Goal: Check status: Check status

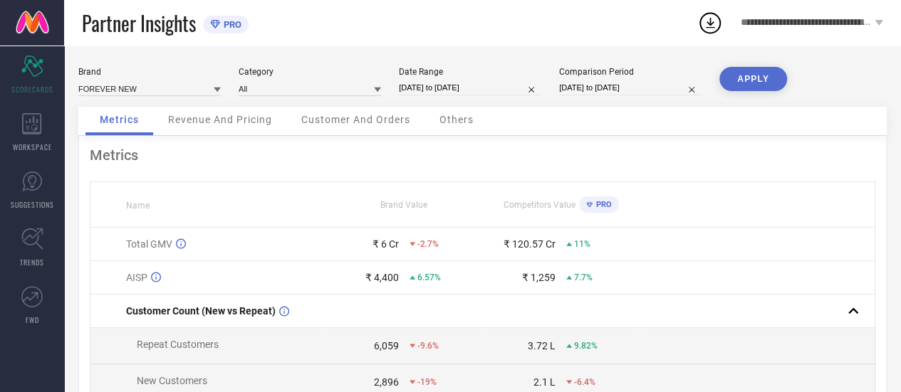
click at [240, 121] on span "Revenue And Pricing" at bounding box center [220, 119] width 104 height 11
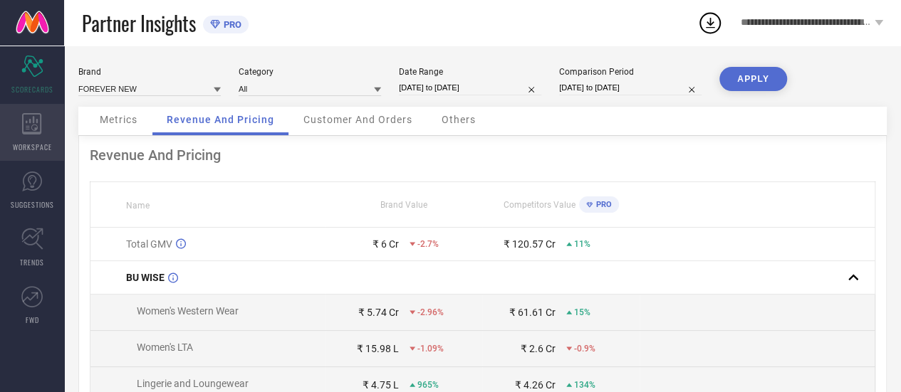
click at [29, 120] on icon at bounding box center [31, 123] width 19 height 21
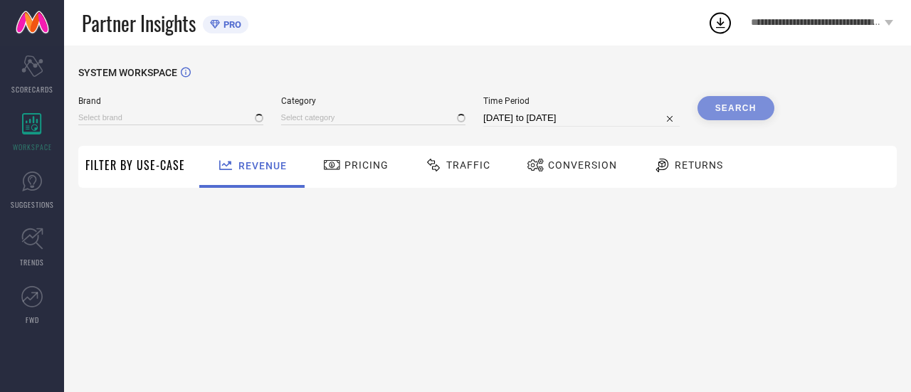
type input "FOREVER NEW"
type input "All"
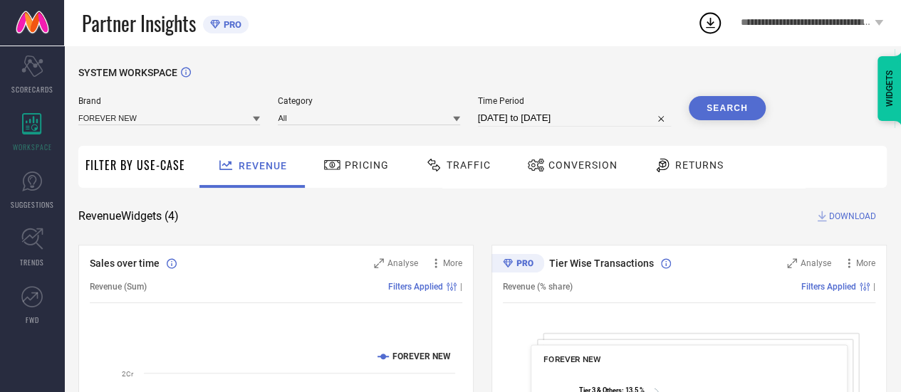
select select "7"
select select "2025"
select select "8"
select select "2025"
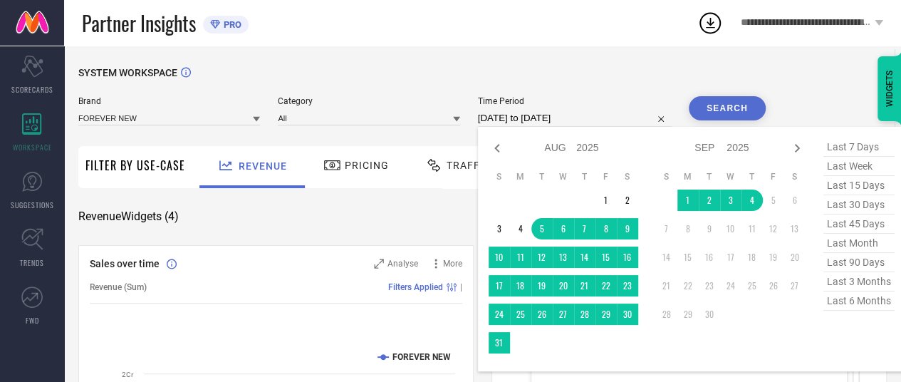
click at [521, 115] on input "[DATE] to [DATE]" at bounding box center [574, 118] width 193 height 17
click at [497, 149] on icon at bounding box center [496, 148] width 5 height 9
select select "5"
select select "2025"
select select "6"
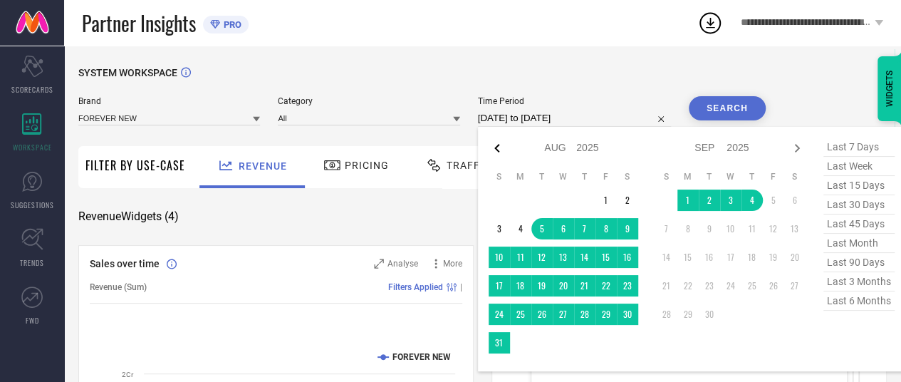
select select "2025"
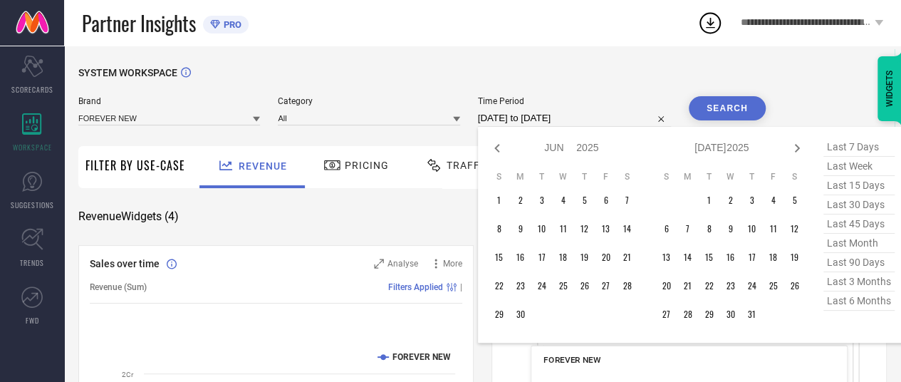
click at [497, 149] on icon at bounding box center [496, 148] width 5 height 9
select select "4"
select select "2025"
select select "5"
select select "2025"
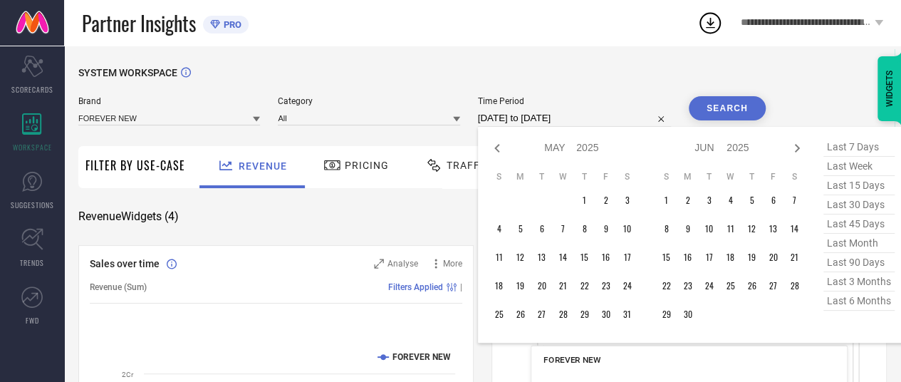
click at [497, 149] on icon at bounding box center [496, 148] width 5 height 9
select select "3"
select select "2025"
select select "4"
select select "2025"
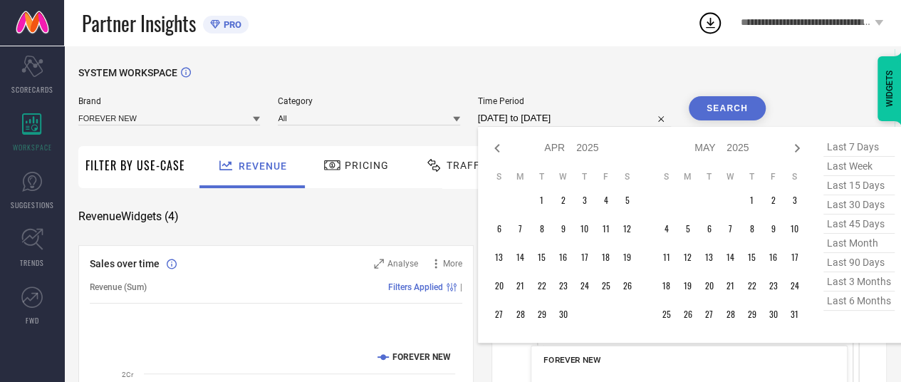
click at [497, 149] on icon at bounding box center [496, 148] width 5 height 9
select select "2"
select select "2025"
select select "3"
select select "2025"
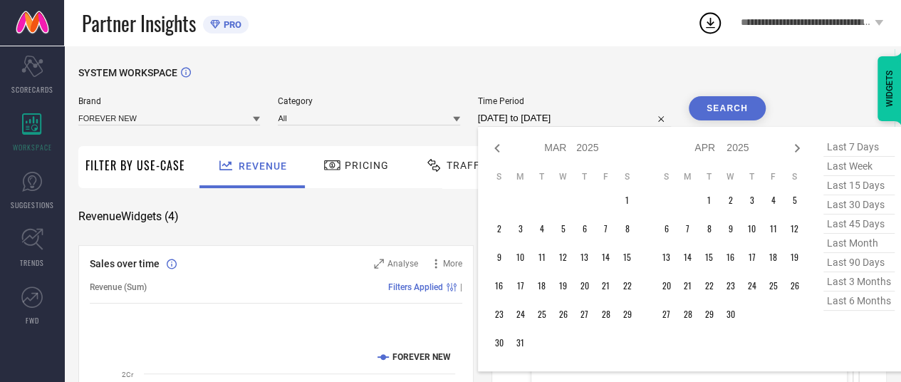
click at [497, 149] on icon at bounding box center [496, 148] width 5 height 9
select select "1"
select select "2025"
select select "2"
select select "2025"
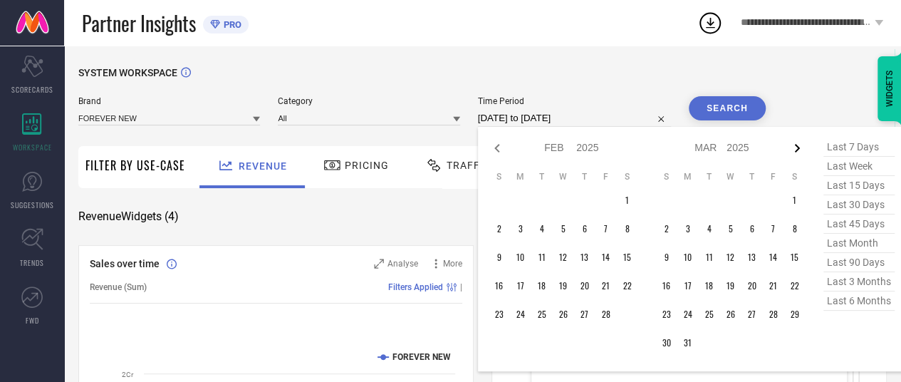
click at [794, 151] on icon at bounding box center [796, 148] width 17 height 17
select select "2"
select select "2025"
select select "3"
select select "2025"
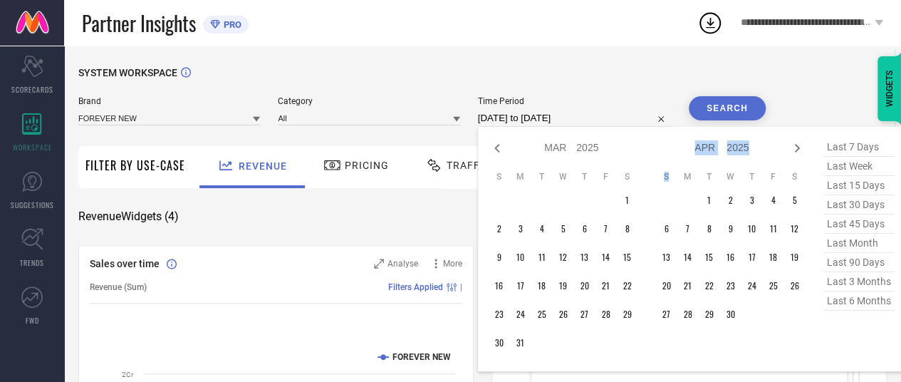
click at [794, 151] on icon at bounding box center [796, 148] width 17 height 17
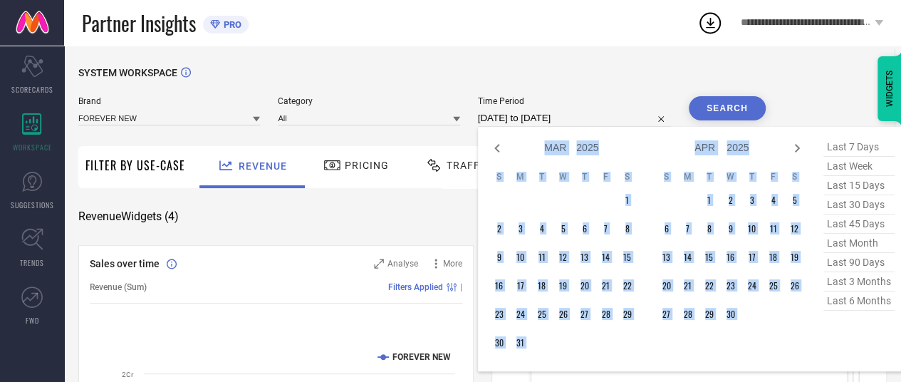
select select "3"
select select "2025"
select select "4"
select select "2025"
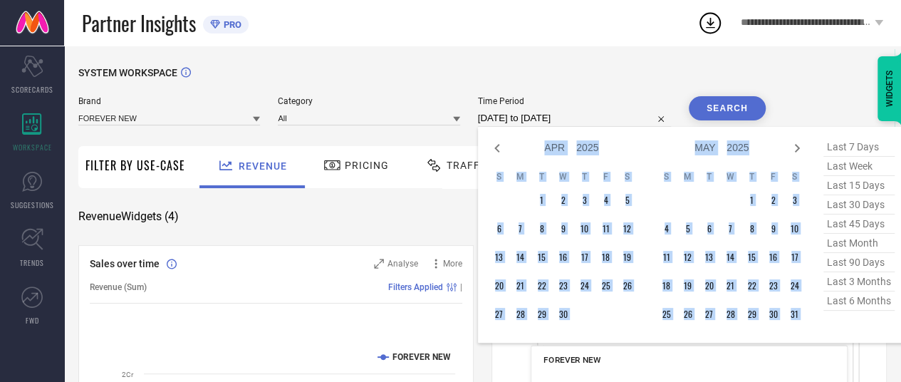
click at [794, 151] on icon at bounding box center [796, 148] width 17 height 17
select select "4"
select select "2025"
select select "5"
select select "2025"
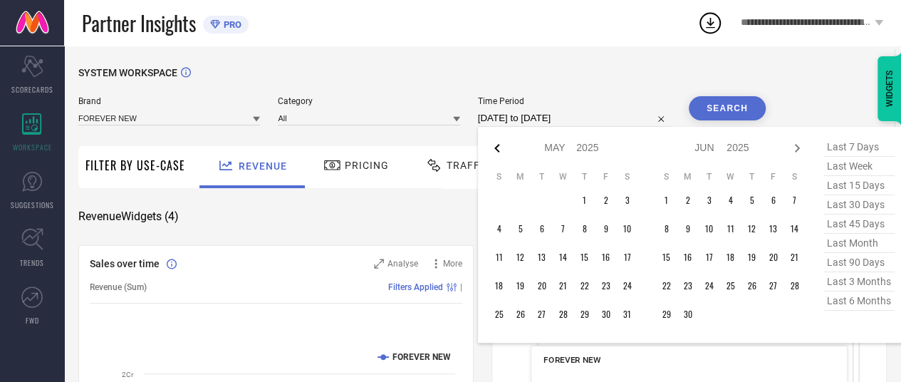
click at [490, 145] on icon at bounding box center [496, 148] width 17 height 17
select select "1"
select select "2025"
select select "2"
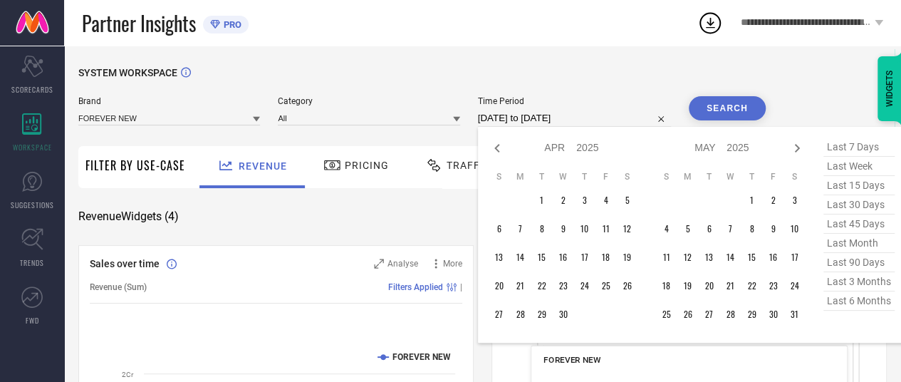
select select "2025"
click at [490, 145] on icon at bounding box center [496, 148] width 17 height 17
select select "2025"
select select "1"
select select "2025"
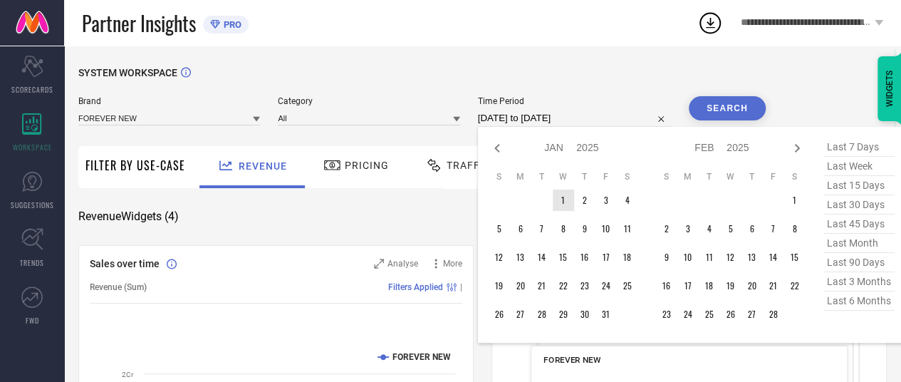
type input "After [DATE]"
click at [568, 202] on td "1" at bounding box center [562, 199] width 21 height 21
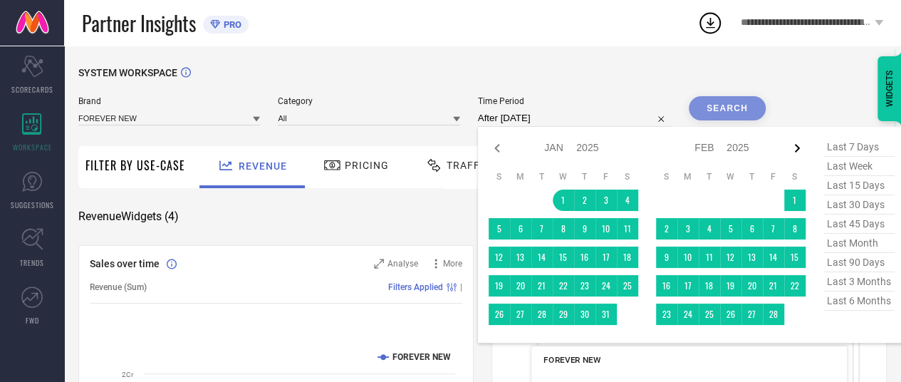
click at [799, 149] on icon at bounding box center [796, 148] width 5 height 9
select select "1"
select select "2025"
select select "2"
select select "2025"
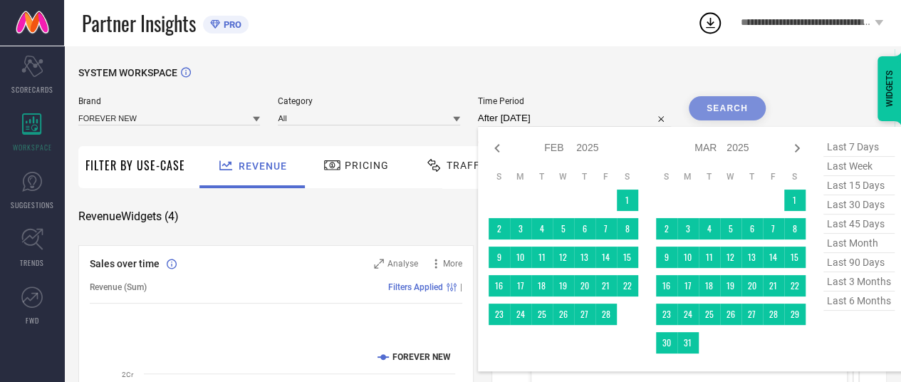
click at [799, 149] on icon at bounding box center [796, 148] width 5 height 9
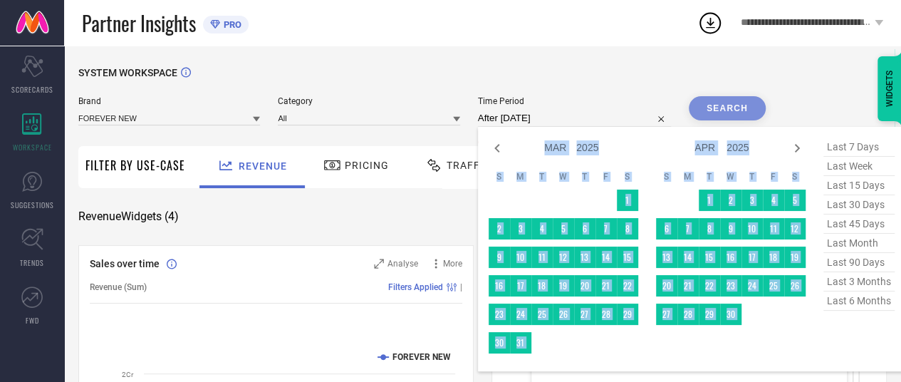
click at [799, 149] on icon at bounding box center [796, 148] width 5 height 9
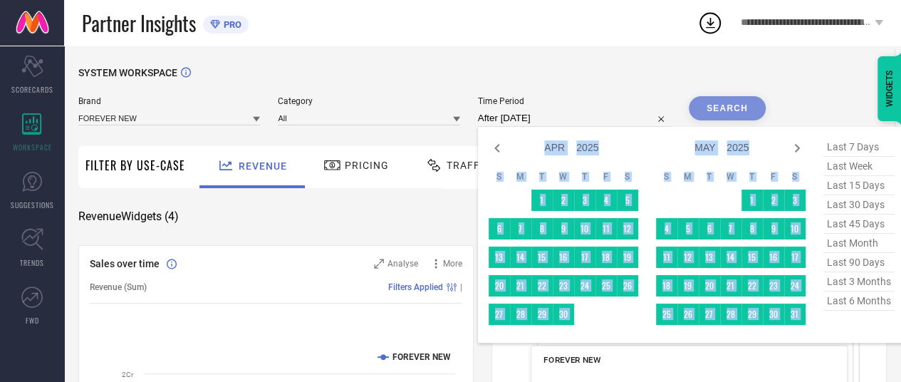
click at [799, 149] on icon at bounding box center [796, 148] width 5 height 9
select select "4"
select select "2025"
select select "5"
select select "2025"
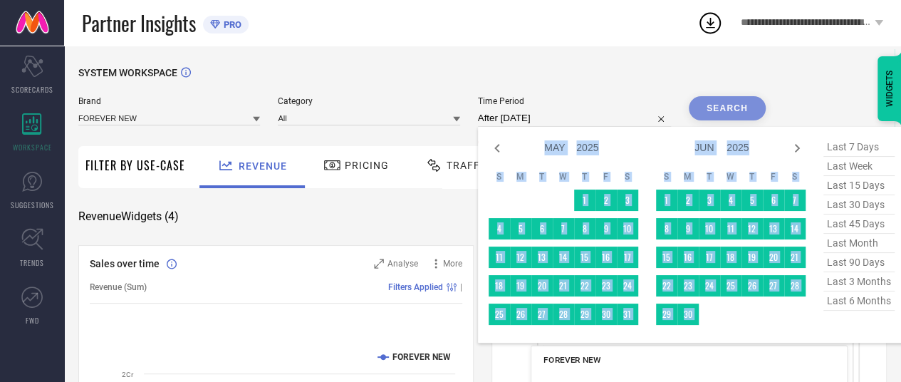
click at [799, 149] on icon at bounding box center [796, 148] width 5 height 9
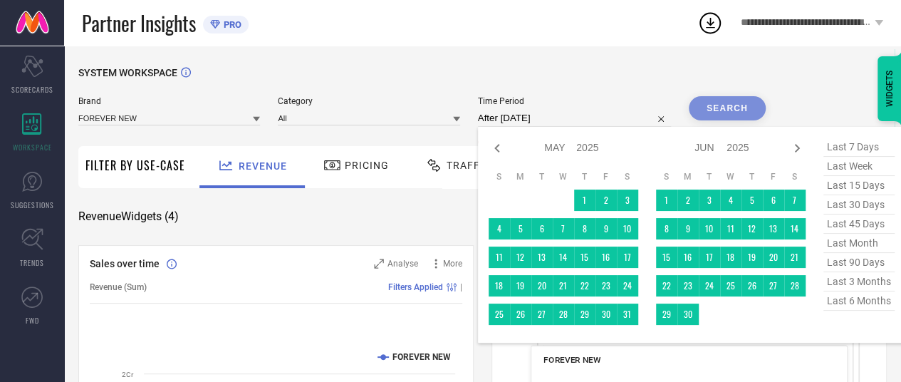
select select "5"
select select "2025"
select select "6"
select select "2025"
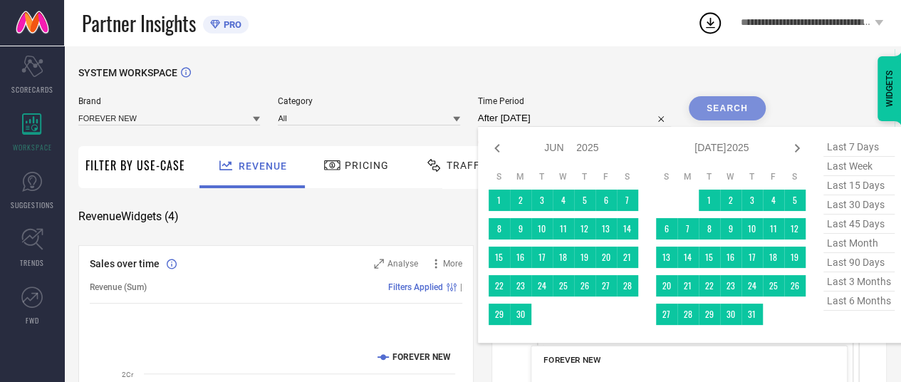
click at [799, 149] on icon at bounding box center [796, 148] width 5 height 9
select select "6"
select select "2025"
select select "7"
select select "2025"
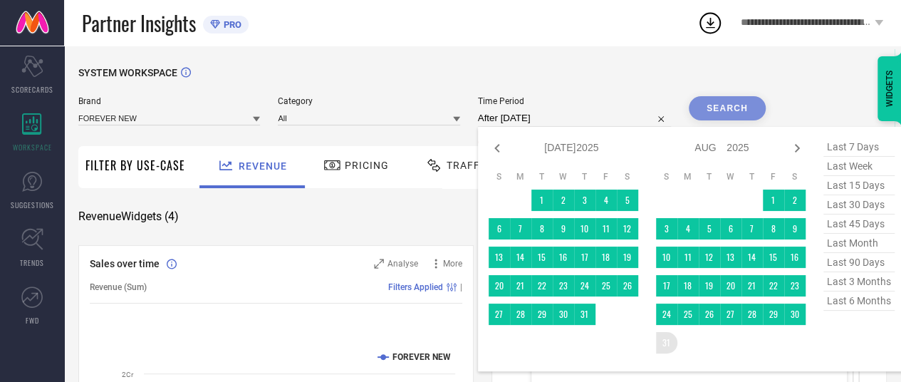
type input "[DATE] to [DATE]"
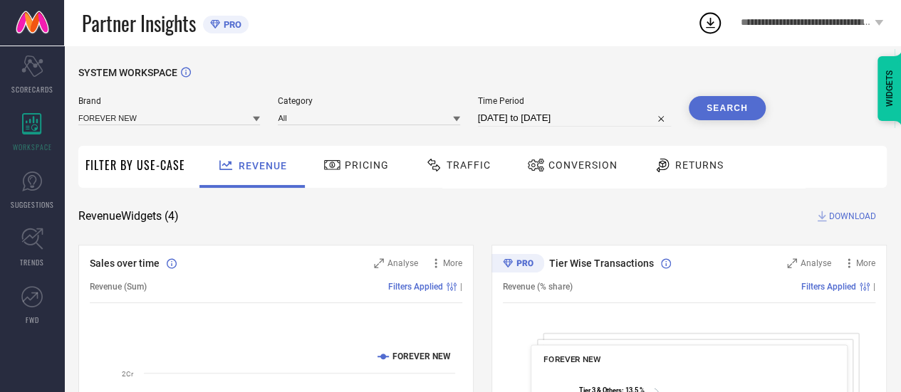
click at [729, 116] on button "Search" at bounding box center [726, 108] width 77 height 24
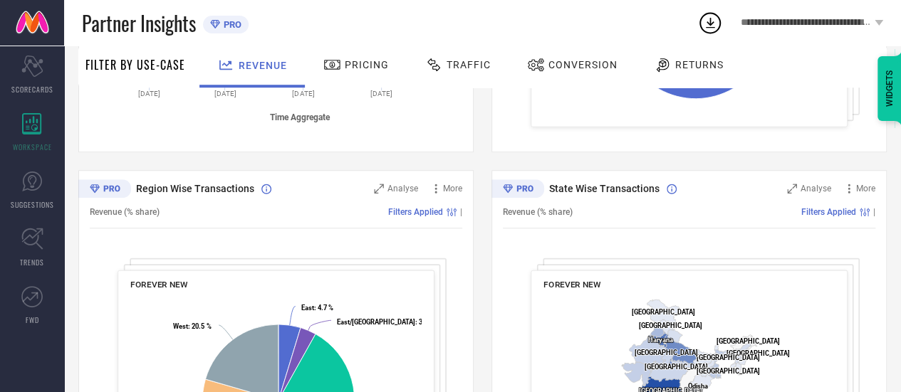
scroll to position [604, 0]
